Goal: Information Seeking & Learning: Learn about a topic

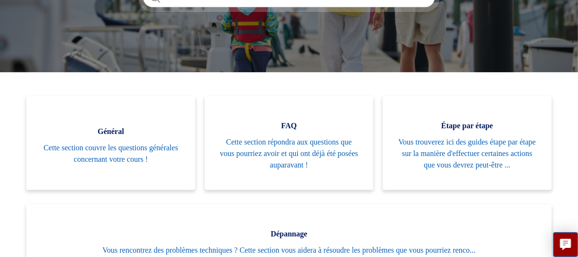
click at [304, 61] on main "Examen Bateau Recherche Welcome to the examenBATEAU Support Center! How can we …" at bounding box center [289, 224] width 578 height 687
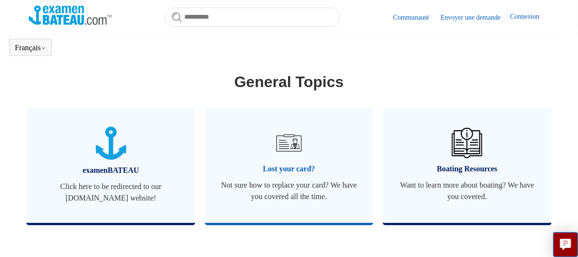
scroll to position [388, 0]
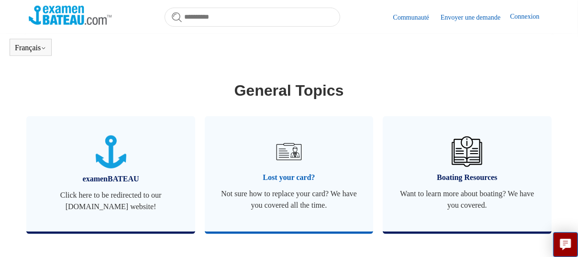
click at [290, 166] on img at bounding box center [289, 152] width 34 height 34
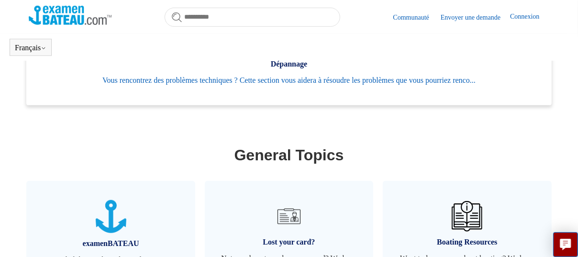
scroll to position [404, 0]
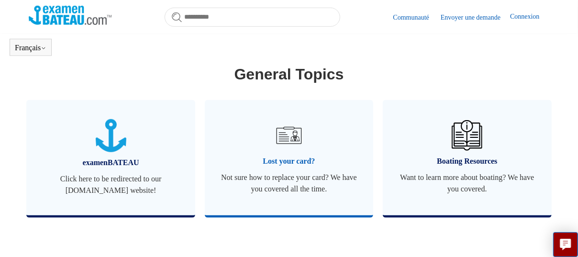
click at [302, 147] on img at bounding box center [289, 136] width 34 height 34
